Goal: Task Accomplishment & Management: Complete application form

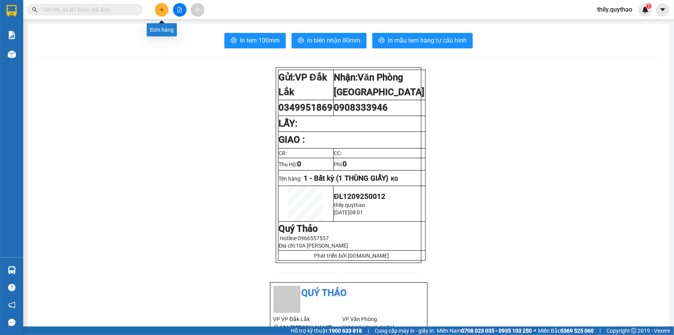
click at [158, 8] on button at bounding box center [162, 10] width 14 height 14
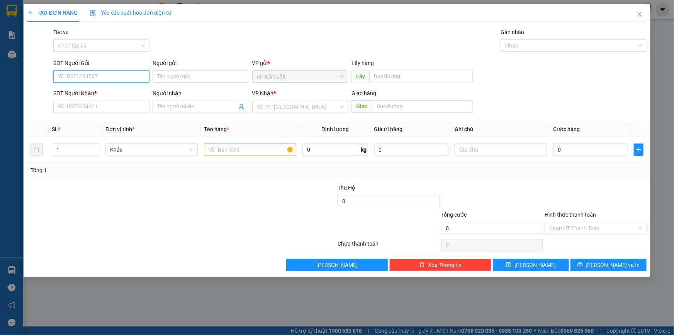
click at [124, 80] on input "SĐT Người Gửi" at bounding box center [101, 76] width 96 height 12
click at [93, 91] on div "0387299000" at bounding box center [101, 92] width 87 height 8
type input "0387299000"
type input "0903100012"
type input "0387299000"
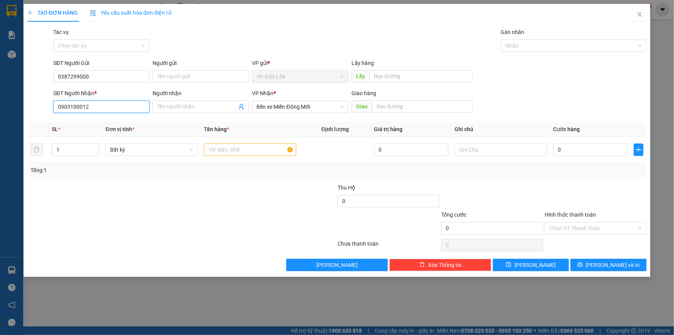
click at [113, 106] on input "0903100012" at bounding box center [101, 106] width 96 height 12
click at [234, 147] on input "text" at bounding box center [250, 149] width 92 height 12
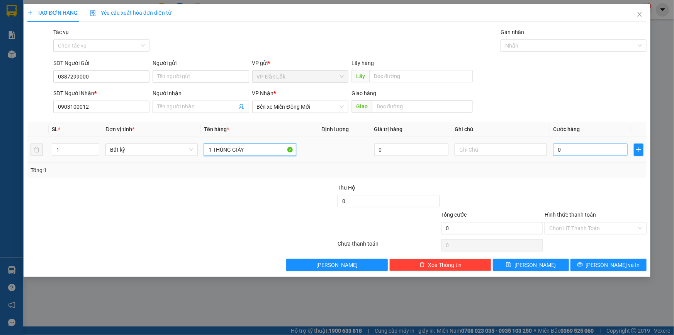
type input "1 THÙNG GIẤY"
click at [560, 152] on input "0" at bounding box center [590, 149] width 75 height 12
type input "1"
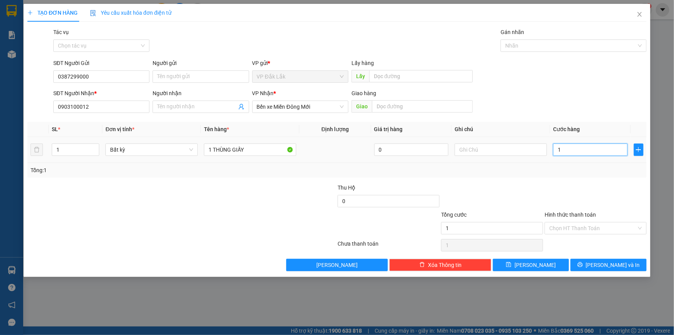
type input "12"
type input "120"
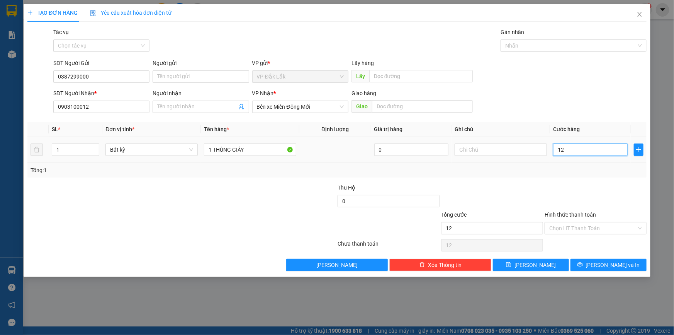
type input "120"
type input "1.200"
type input "12.000"
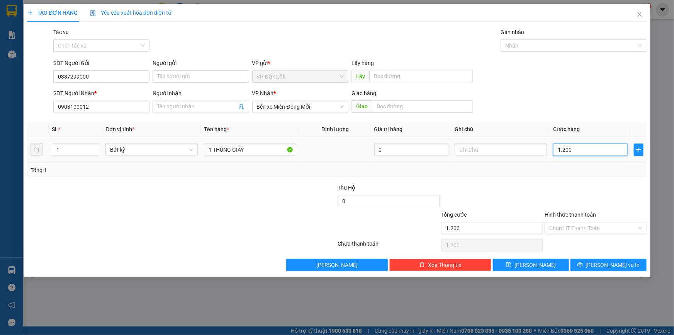
type input "12.000"
type input "120.000"
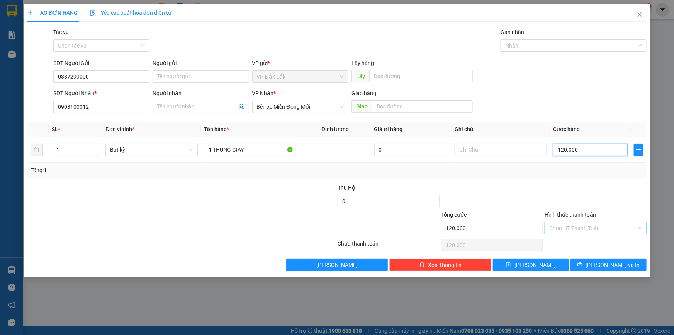
type input "120.000"
click at [598, 228] on input "Hình thức thanh toán" at bounding box center [592, 228] width 87 height 12
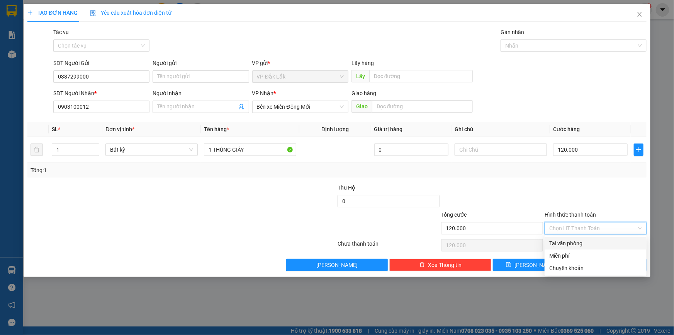
click at [601, 242] on div "Tại văn phòng" at bounding box center [595, 243] width 93 height 8
type input "0"
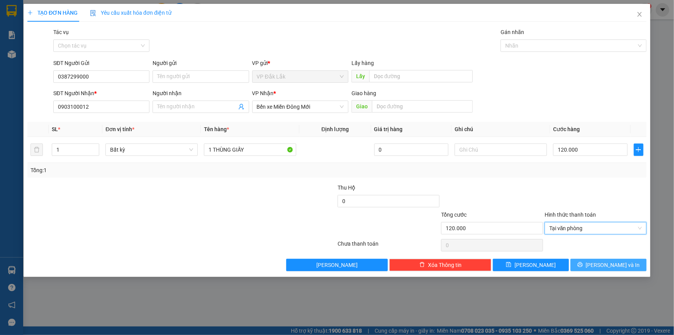
click at [589, 268] on button "[PERSON_NAME] và In" at bounding box center [609, 264] width 76 height 12
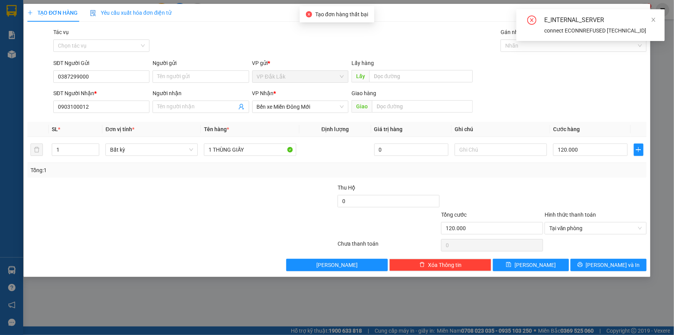
click at [345, 11] on span "Tạo đơn hàng thất bại" at bounding box center [341, 14] width 53 height 6
drag, startPoint x: 111, startPoint y: 71, endPoint x: 46, endPoint y: 79, distance: 65.7
click at [46, 79] on div "SĐT Người Gửi 0387299000 0387299000 Người gửi Tên người gửi VP gửi * VP Đắk Lắk…" at bounding box center [337, 72] width 621 height 27
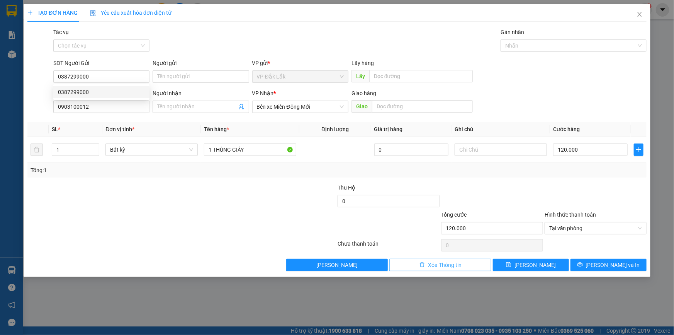
click at [425, 265] on button "Xóa Thông tin" at bounding box center [440, 264] width 102 height 12
type input "0"
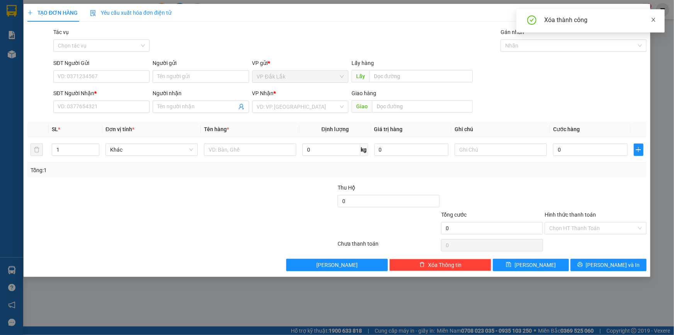
click at [652, 21] on icon "close" at bounding box center [654, 20] width 4 height 4
click at [642, 13] on span "Close" at bounding box center [640, 15] width 22 height 22
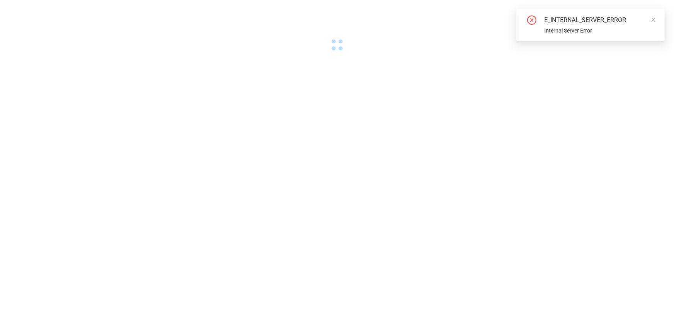
click at [670, 323] on body "E_INTERNAL_SERVER_ERROR Internal Server Error" at bounding box center [337, 167] width 674 height 335
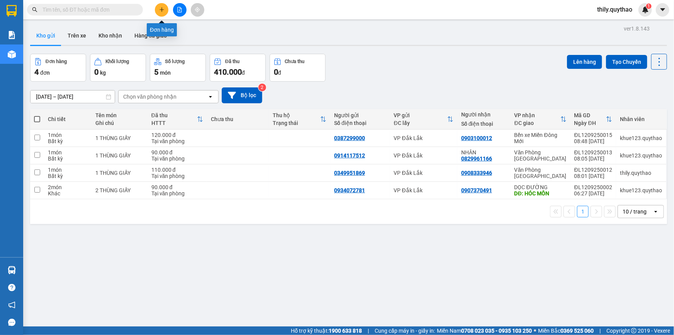
click at [162, 11] on icon "plus" at bounding box center [161, 9] width 5 height 5
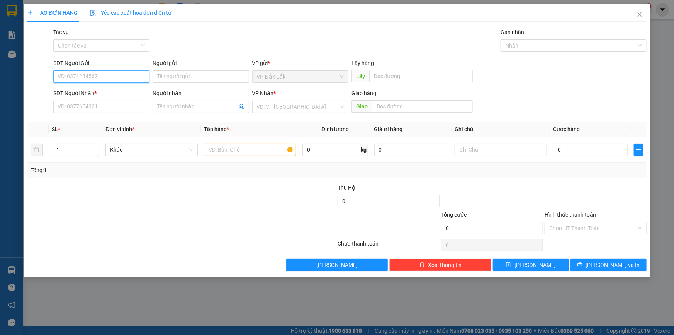
click at [102, 80] on input "SĐT Người Gửi" at bounding box center [101, 76] width 96 height 12
click at [98, 104] on input "SĐT Người Nhận *" at bounding box center [101, 106] width 96 height 12
type input "0365813817"
click at [112, 72] on input "SĐT Người Gửi" at bounding box center [101, 76] width 96 height 12
type input "0346312945"
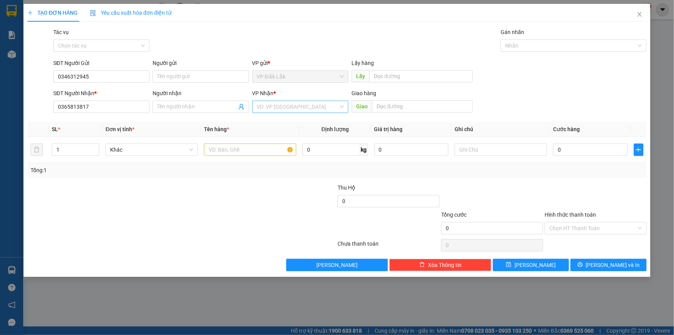
click at [284, 108] on input "search" at bounding box center [298, 107] width 82 height 12
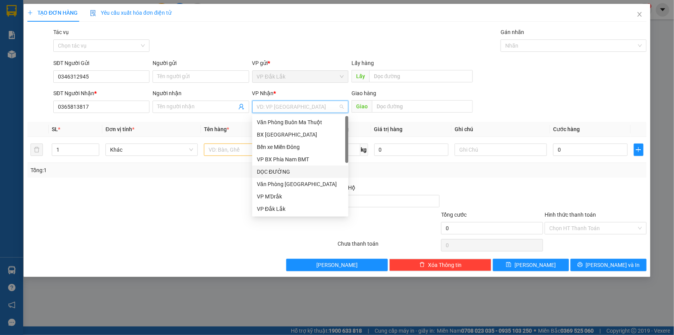
click at [288, 170] on div "DỌC ĐƯỜNG" at bounding box center [300, 171] width 87 height 8
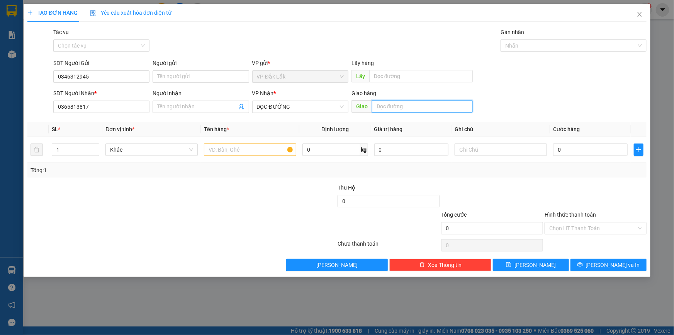
click at [397, 109] on input "text" at bounding box center [422, 106] width 101 height 12
type input "THỌ SƠN - [PERSON_NAME]"
click at [245, 149] on input "text" at bounding box center [250, 149] width 92 height 12
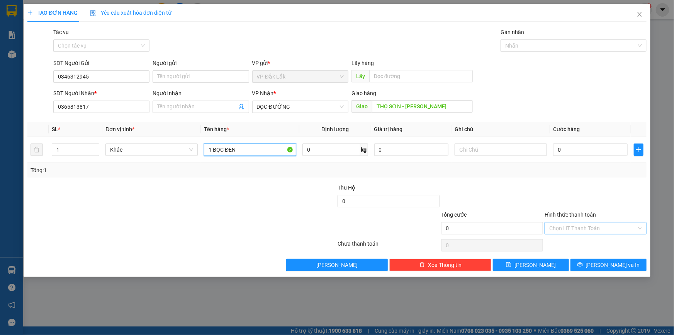
type input "1 BỌC ĐEN"
click at [584, 225] on input "Hình thức thanh toán" at bounding box center [592, 228] width 87 height 12
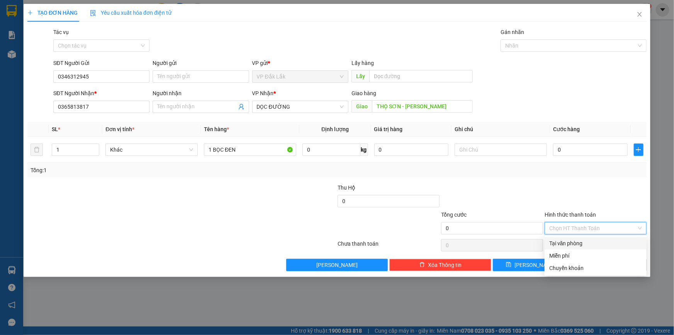
click at [583, 243] on div "Tại văn phòng" at bounding box center [595, 243] width 93 height 8
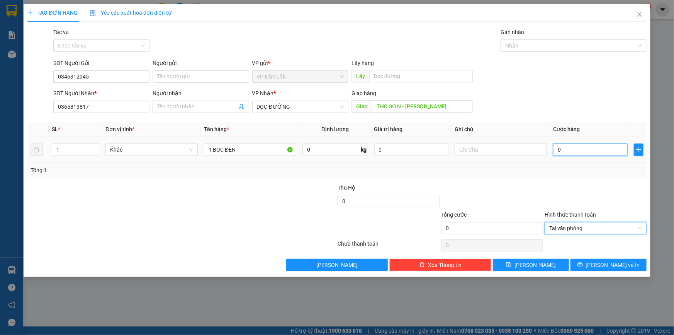
click at [555, 148] on input "0" at bounding box center [590, 149] width 75 height 12
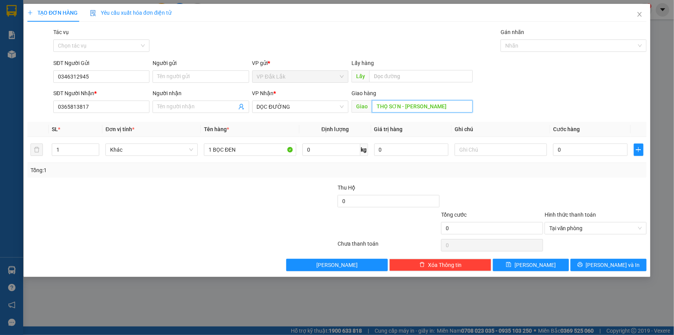
click at [375, 105] on input "THỌ SƠN - BÙ ĐĂNG" at bounding box center [422, 106] width 101 height 12
click at [376, 109] on input "THỌ SƠN - BÙ ĐĂNG" at bounding box center [422, 106] width 101 height 12
click at [373, 104] on input "TDC TÂN NIÊN - THỌ SƠN - BÙ ĐĂNG" at bounding box center [422, 106] width 101 height 12
click at [460, 106] on input "GỬI Ở TDC TÂN NIÊN - THỌ SƠN - BÙ ĐĂNG" at bounding box center [422, 106] width 101 height 12
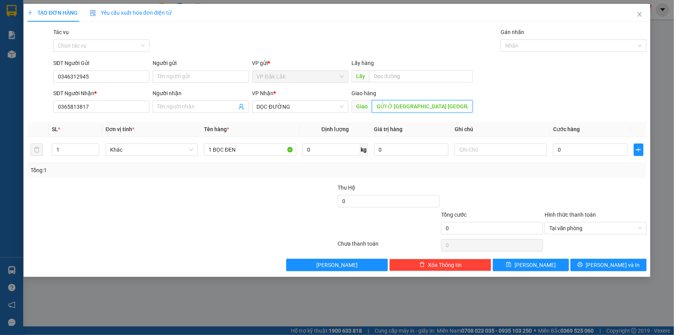
click at [457, 105] on input "GỬI Ở TDC TÂN NIÊN - THỌ SƠN - BÙ ĐĂNG" at bounding box center [422, 106] width 101 height 12
type input "GỬI Ở TDC TÂN NIÊN - BÙ ĐĂNG"
click at [555, 151] on input "0" at bounding box center [590, 149] width 75 height 12
type input "5"
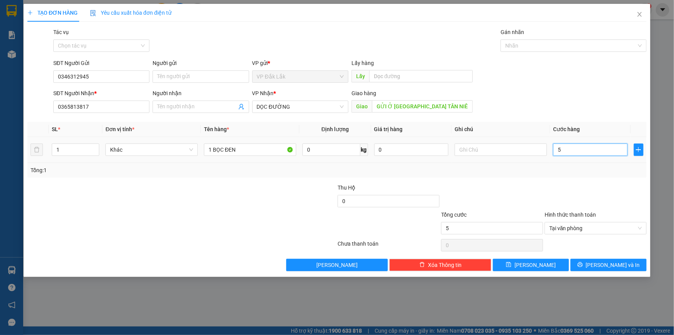
type input "50"
type input "500"
type input "5.000"
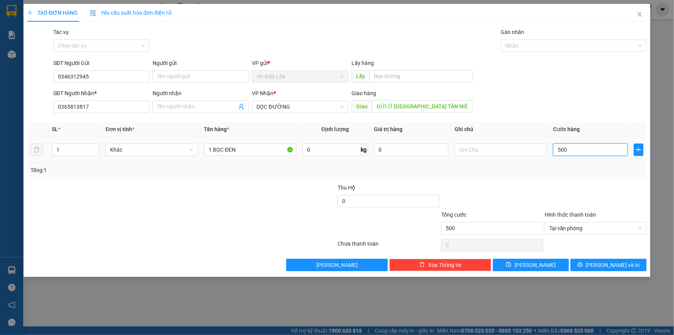
type input "5.000"
type input "50.000"
click at [612, 267] on span "[PERSON_NAME] và In" at bounding box center [613, 264] width 54 height 8
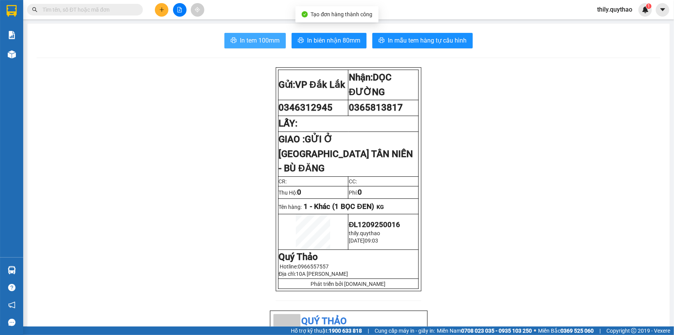
click at [265, 39] on span "In tem 100mm" at bounding box center [260, 41] width 40 height 10
click at [251, 41] on span "In tem 100mm" at bounding box center [260, 41] width 40 height 10
click at [164, 12] on icon "plus" at bounding box center [161, 9] width 5 height 5
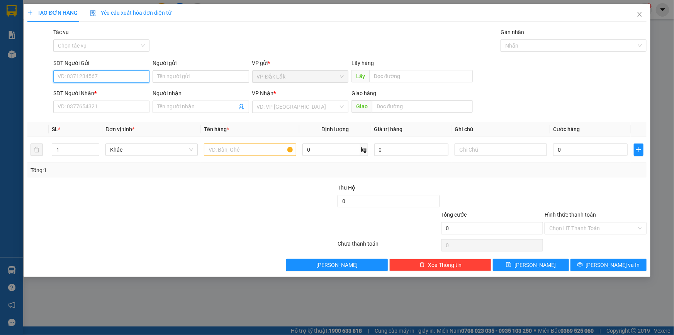
click at [92, 76] on input "SĐT Người Gửi" at bounding box center [101, 76] width 96 height 12
click at [85, 105] on input "SĐT Người Nhận *" at bounding box center [101, 106] width 96 height 12
type input "0398443345"
click at [85, 72] on input "SĐT Người Gửi" at bounding box center [101, 76] width 96 height 12
type input "0946010048"
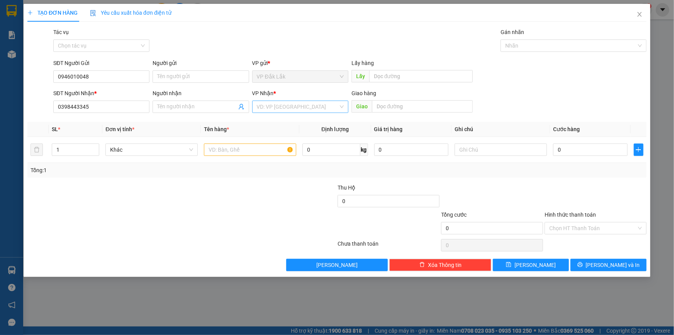
drag, startPoint x: 267, startPoint y: 107, endPoint x: 271, endPoint y: 113, distance: 6.9
click at [267, 107] on input "search" at bounding box center [298, 107] width 82 height 12
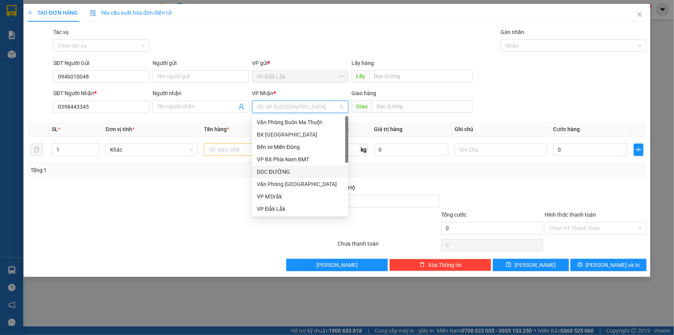
click at [285, 170] on div "DỌC ĐƯỜNG" at bounding box center [300, 171] width 87 height 8
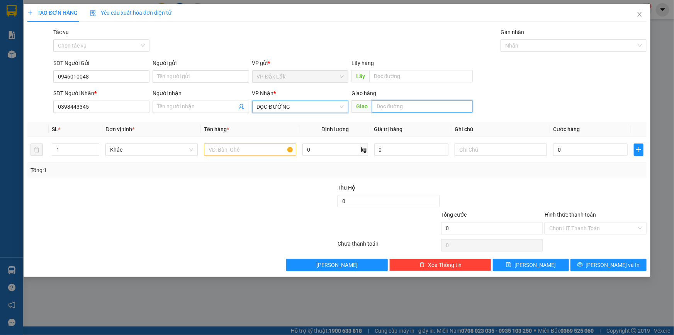
click at [384, 104] on input "text" at bounding box center [422, 106] width 101 height 12
click at [412, 105] on input "N3 NHƠN TRTẠCH" at bounding box center [422, 106] width 101 height 12
type input "N3 NHƠN TRẠCH"
click at [236, 149] on input "text" at bounding box center [250, 149] width 92 height 12
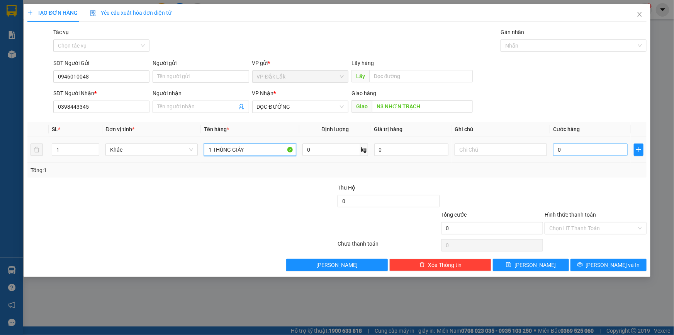
type input "1 THÙNG GIẤY"
click at [556, 153] on input "0" at bounding box center [590, 149] width 75 height 12
type input "1"
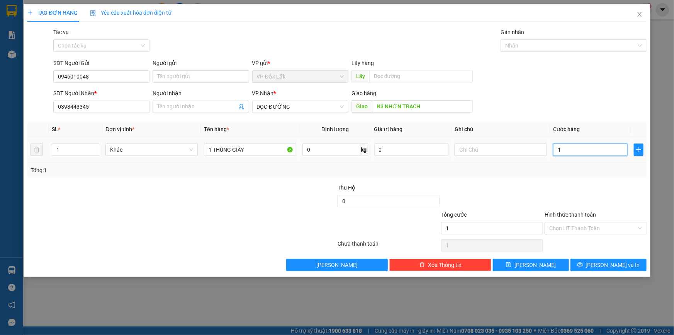
type input "17"
type input "170"
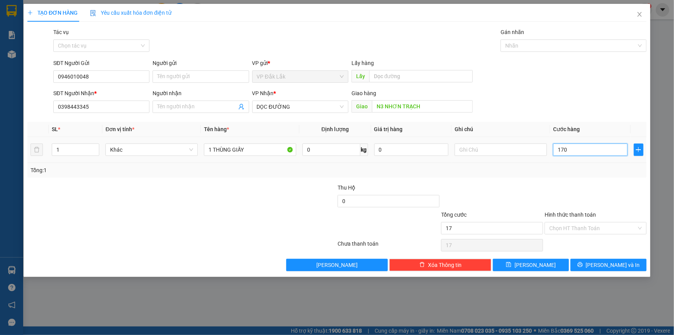
type input "170"
type input "1.700"
type input "17.000"
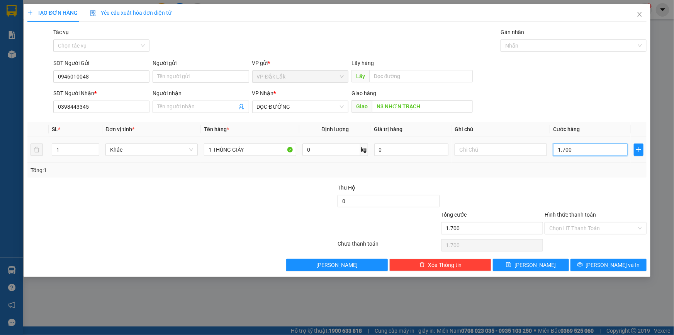
type input "17.000"
type input "170.000"
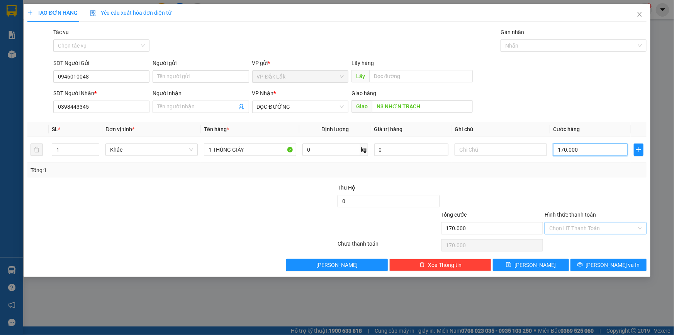
type input "170.000"
click at [615, 231] on input "Hình thức thanh toán" at bounding box center [592, 228] width 87 height 12
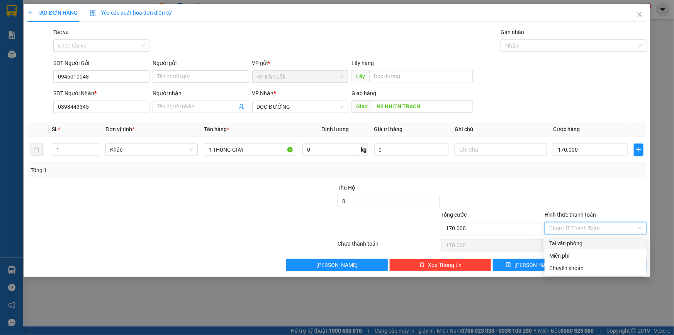
click at [613, 245] on div "Tại văn phòng" at bounding box center [595, 243] width 93 height 8
type input "0"
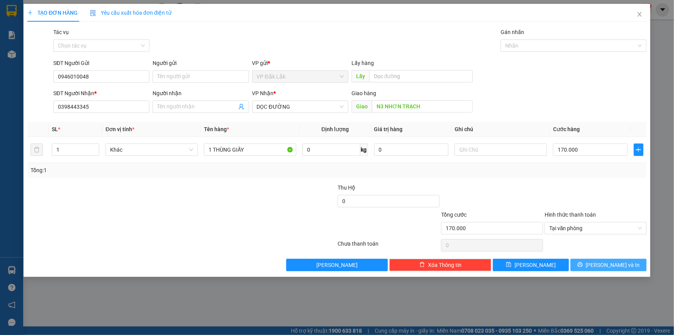
click at [614, 267] on span "[PERSON_NAME] và In" at bounding box center [613, 264] width 54 height 8
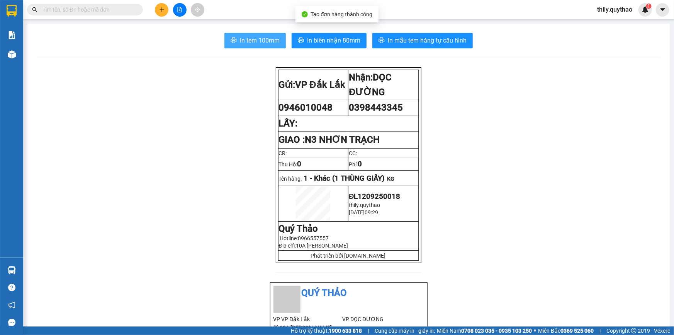
click at [271, 36] on span "In tem 100mm" at bounding box center [260, 41] width 40 height 10
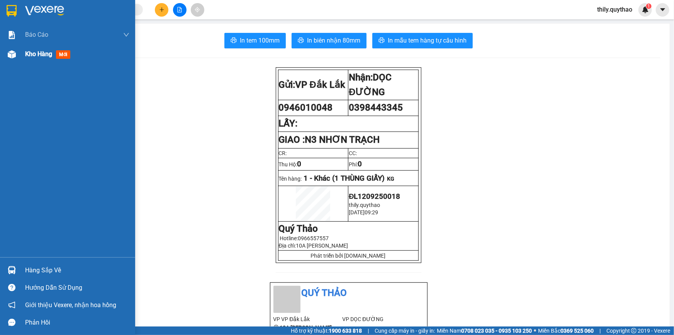
click at [46, 56] on span "Kho hàng" at bounding box center [38, 53] width 27 height 7
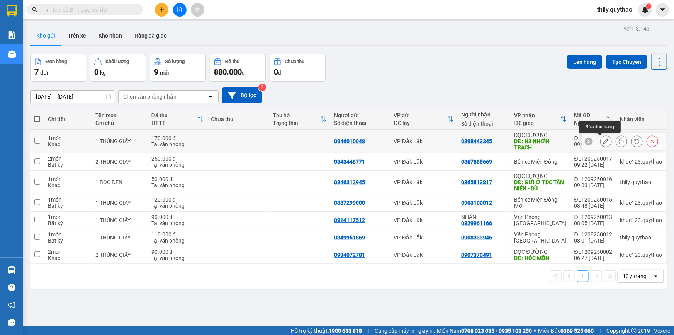
click at [603, 139] on icon at bounding box center [605, 140] width 5 height 5
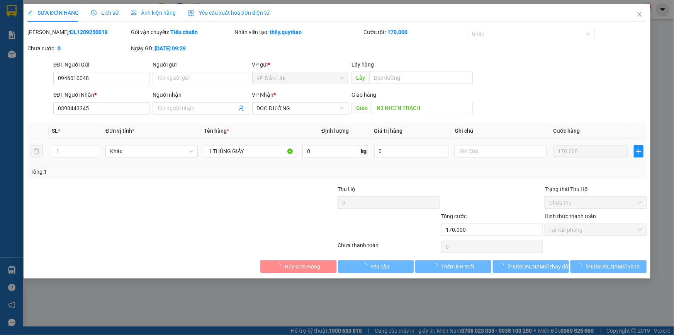
type input "0946010048"
type input "0398443345"
type input "N3 NHƠN TRẠCH"
type input "170.000"
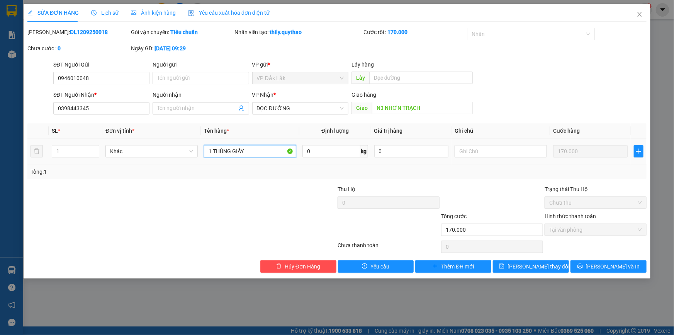
click at [255, 153] on input "1 THÙNG GIẤY" at bounding box center [250, 151] width 92 height 12
type input "1 THÙNG GIẤY ( GỌI TRC 30 PHÚT )"
click at [550, 268] on span "Lưu thay đổi" at bounding box center [539, 266] width 62 height 8
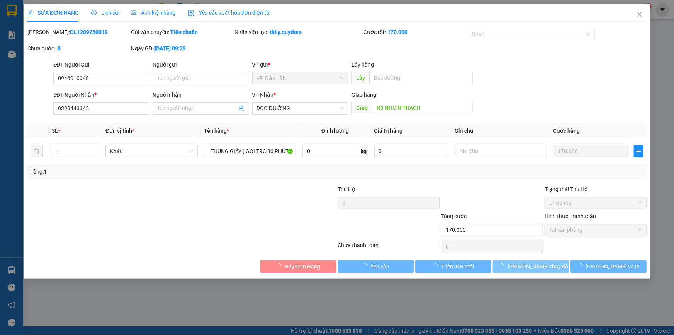
scroll to position [0, 0]
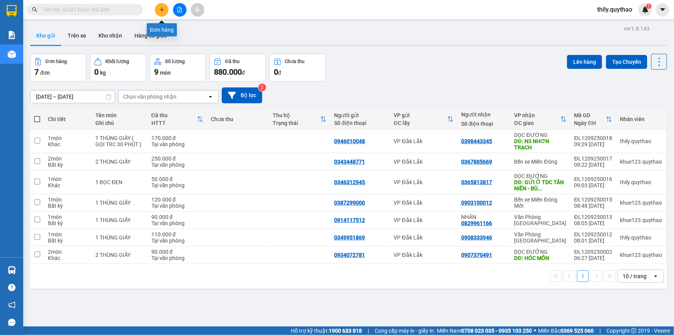
click at [161, 9] on icon "plus" at bounding box center [161, 9] width 5 height 5
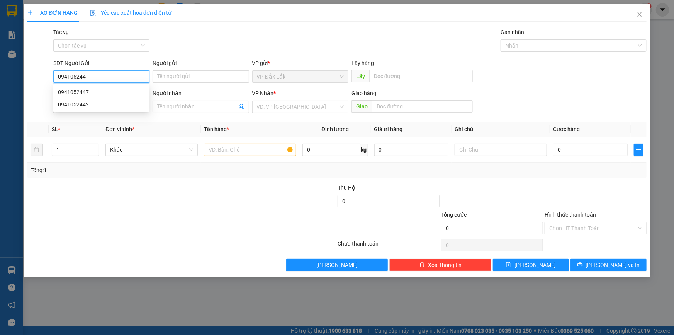
type input "0941052447"
click at [79, 91] on div "0941052447" at bounding box center [101, 92] width 87 height 8
type input "0944839779"
type input "0941052447"
click at [212, 150] on input "text" at bounding box center [250, 149] width 92 height 12
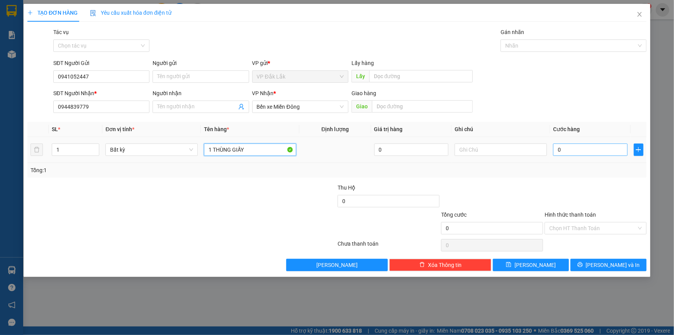
type input "1 THÙNG GIẤY"
click at [553, 151] on input "0" at bounding box center [590, 149] width 75 height 12
type input "7"
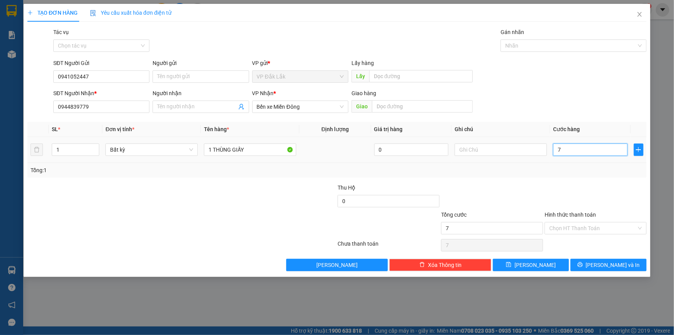
type input "70"
type input "700"
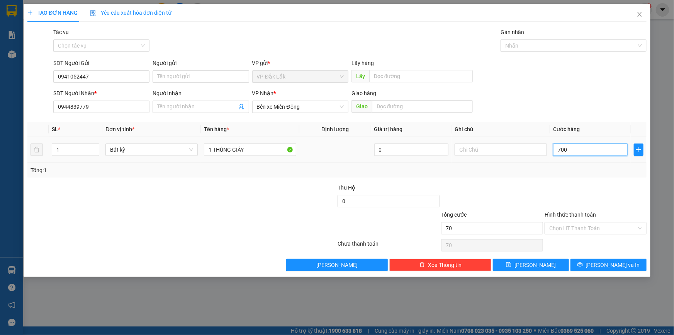
type input "700"
type input "7.000"
type input "70.000"
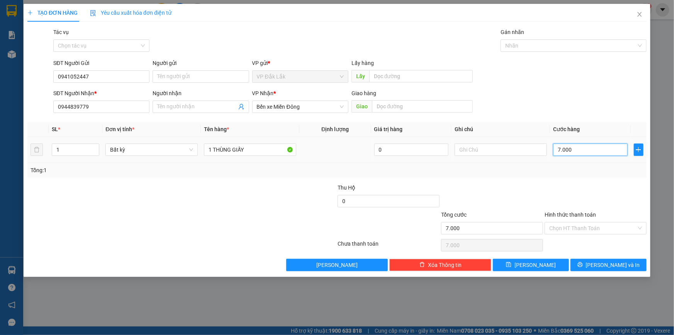
type input "70.000"
click at [593, 227] on input "Hình thức thanh toán" at bounding box center [592, 228] width 87 height 12
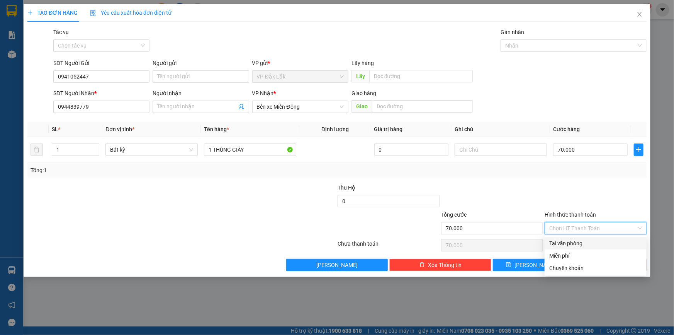
click at [587, 243] on div "Tại văn phòng" at bounding box center [595, 243] width 93 height 8
type input "0"
click at [554, 246] on div "Tại văn phòng" at bounding box center [595, 243] width 93 height 8
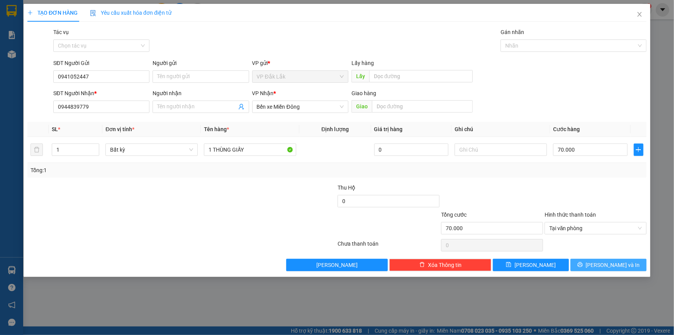
click at [583, 266] on button "[PERSON_NAME] và In" at bounding box center [609, 264] width 76 height 12
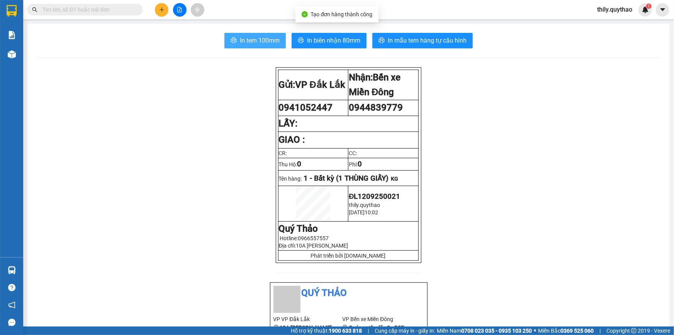
click at [250, 36] on span "In tem 100mm" at bounding box center [260, 41] width 40 height 10
